Goal: Information Seeking & Learning: Learn about a topic

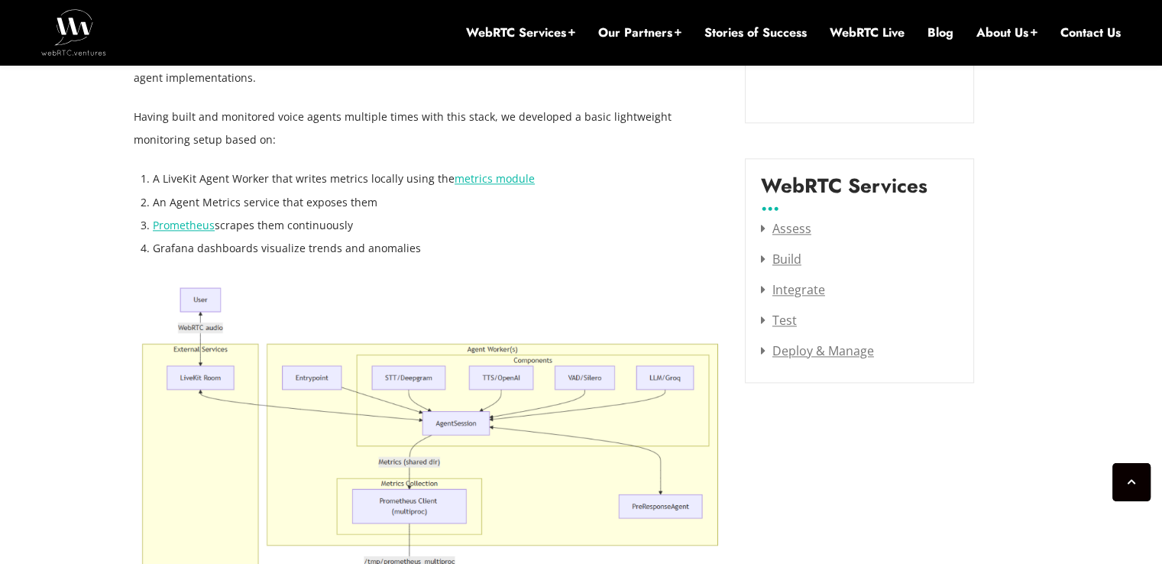
scroll to position [1927, 0]
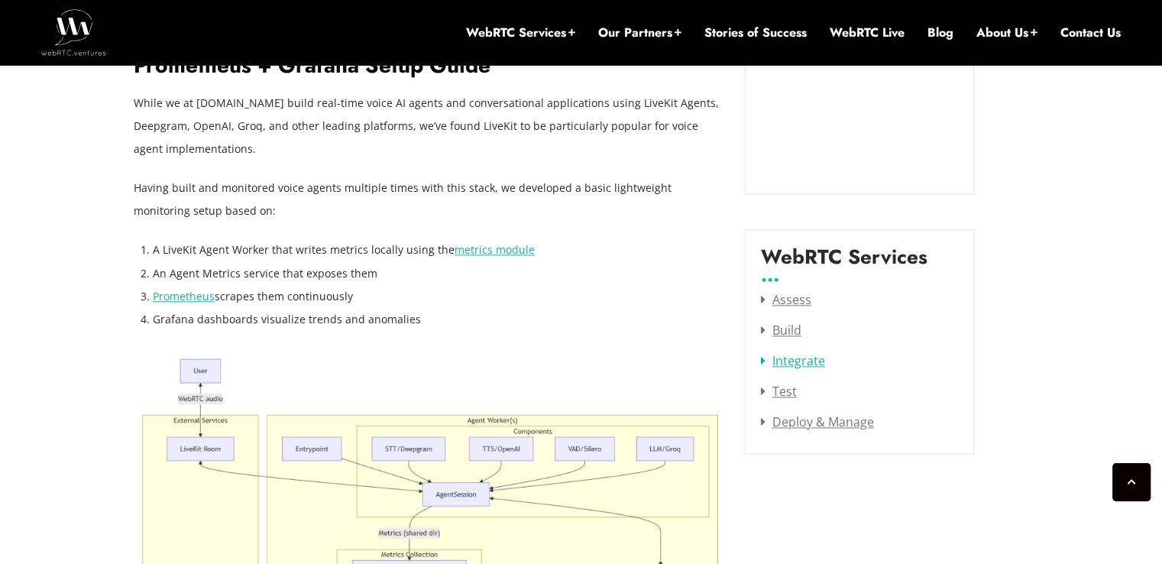
click at [795, 352] on link "Integrate" at bounding box center [793, 360] width 64 height 17
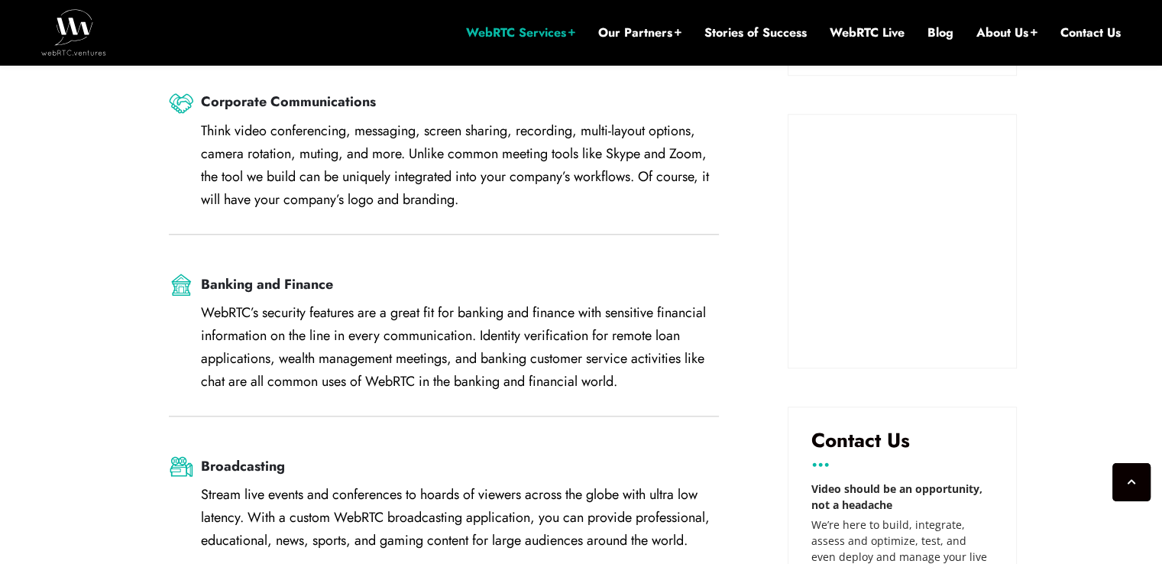
scroll to position [1677, 0]
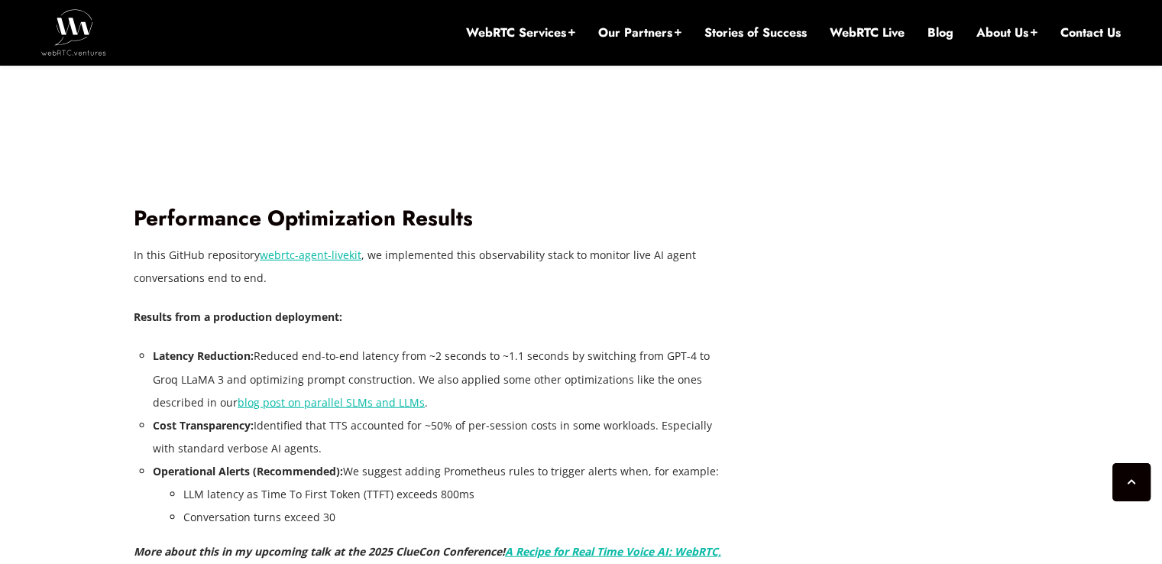
scroll to position [4028, 0]
click at [455, 318] on p "Results from a production deployment:" at bounding box center [428, 316] width 588 height 23
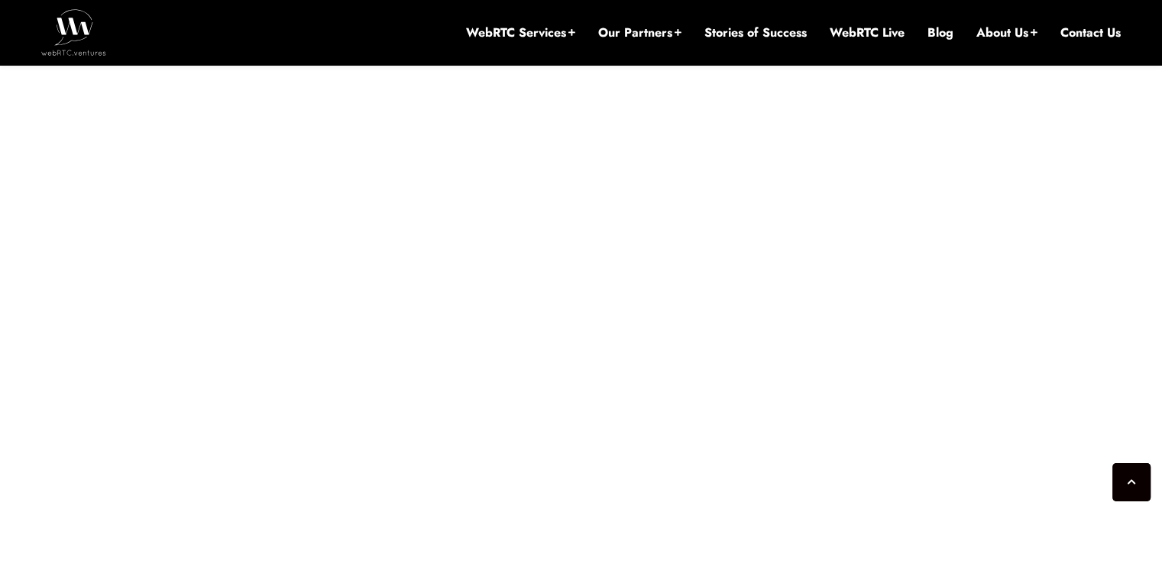
scroll to position [3453, 0]
